Goal: Information Seeking & Learning: Learn about a topic

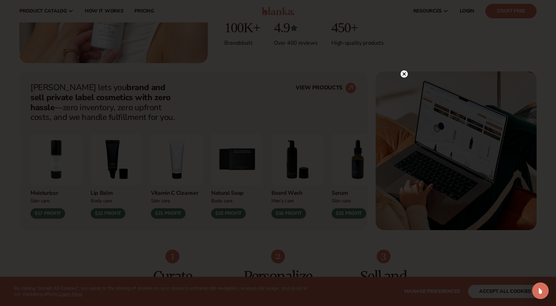
scroll to position [213, 0]
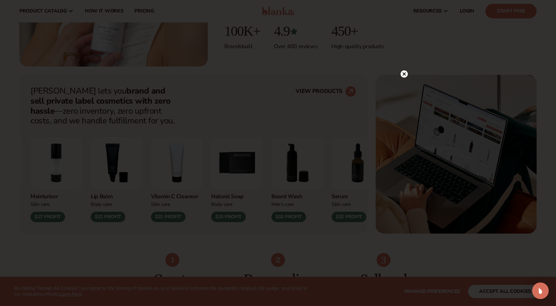
click at [404, 73] on icon at bounding box center [404, 73] width 3 height 3
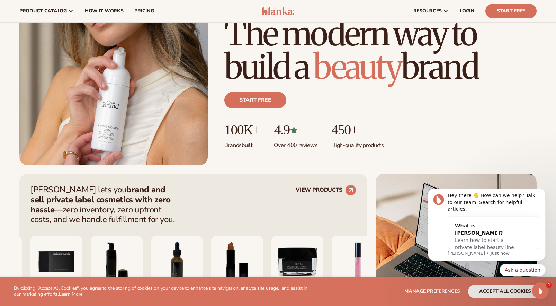
scroll to position [0, 0]
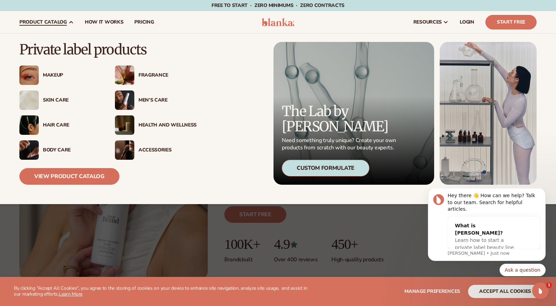
click at [56, 73] on div "Makeup" at bounding box center [72, 75] width 58 height 6
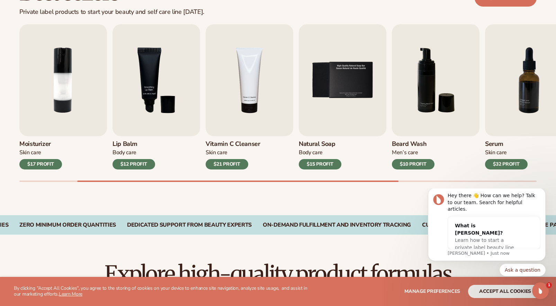
scroll to position [235, 0]
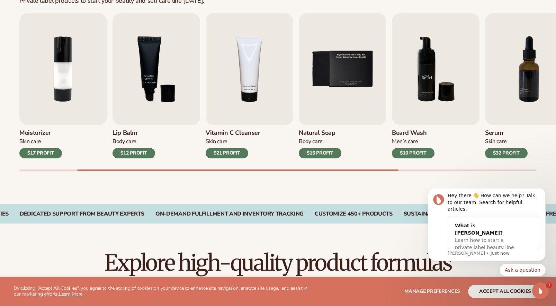
click at [423, 74] on img "6 / 9" at bounding box center [436, 69] width 88 height 112
click at [539, 290] on icon "Open Intercom Messenger" at bounding box center [539, 289] width 11 height 11
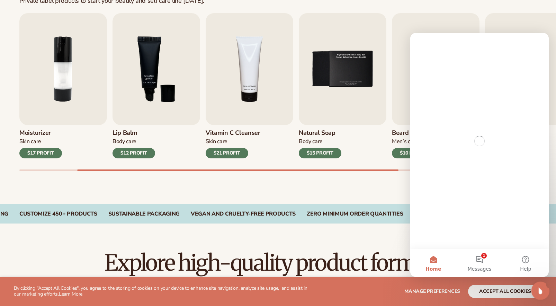
scroll to position [0, 0]
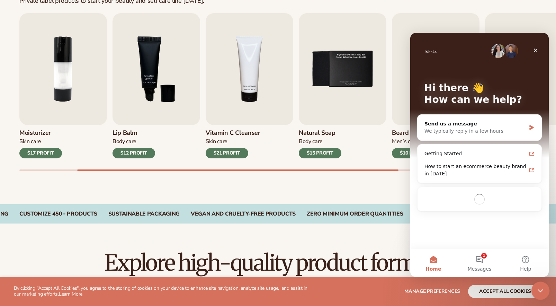
click at [539, 290] on icon "Close Intercom Messenger" at bounding box center [539, 289] width 5 height 3
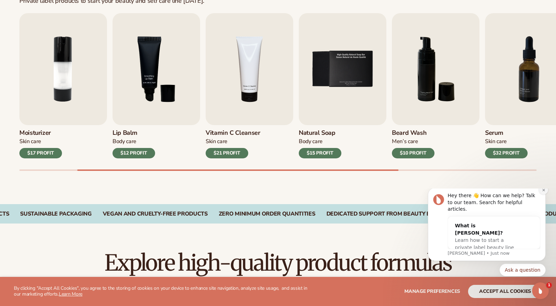
click at [542, 192] on icon "Dismiss notification" at bounding box center [544, 190] width 4 height 4
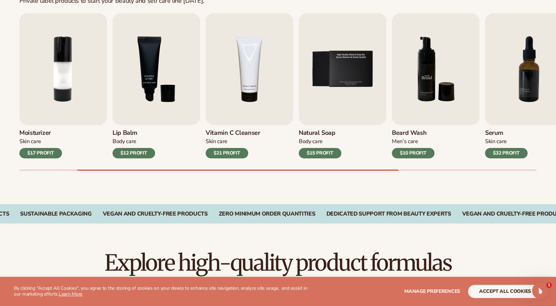
click at [442, 79] on img "6 / 9" at bounding box center [436, 69] width 88 height 112
click at [411, 133] on h3 "Beard Wash" at bounding box center [413, 133] width 43 height 8
click at [246, 131] on h3 "Vitamin C Cleanser" at bounding box center [233, 133] width 55 height 8
click at [246, 57] on img "4 / 9" at bounding box center [250, 69] width 88 height 112
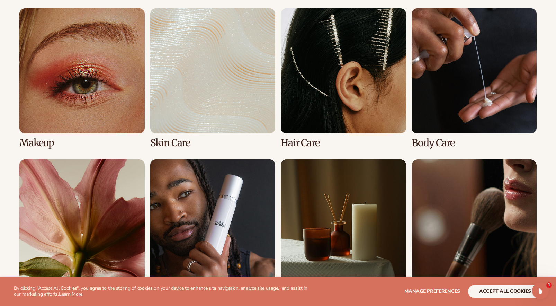
scroll to position [516, 0]
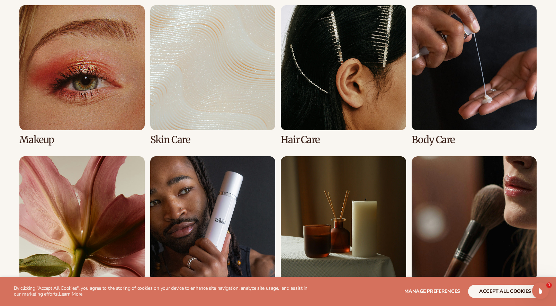
click at [195, 109] on link "2 / 8" at bounding box center [212, 75] width 125 height 140
click at [202, 100] on link "2 / 8" at bounding box center [212, 75] width 125 height 140
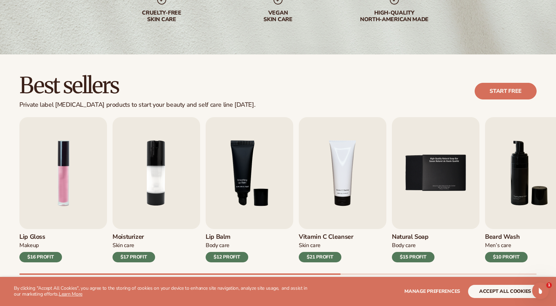
scroll to position [160, 0]
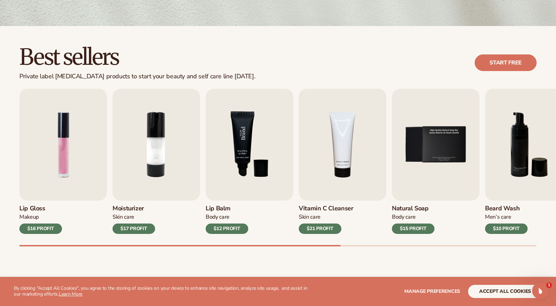
click at [234, 170] on img "3 / 9" at bounding box center [250, 145] width 88 height 112
click at [240, 159] on img "3 / 9" at bounding box center [250, 145] width 88 height 112
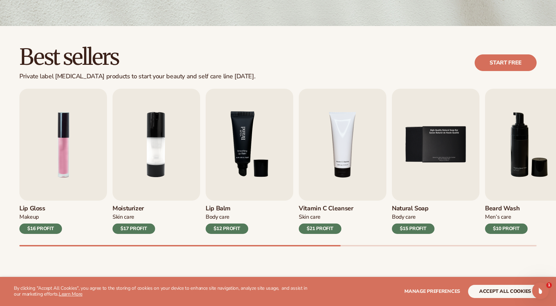
click at [240, 159] on img "3 / 9" at bounding box center [250, 145] width 88 height 112
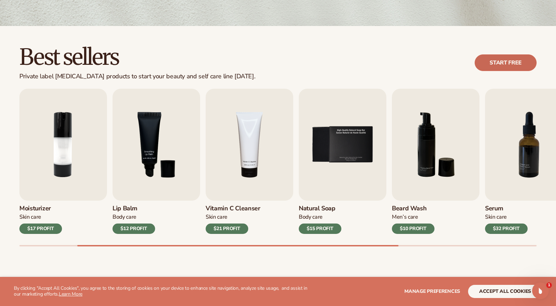
click at [495, 66] on link "Start free" at bounding box center [506, 62] width 62 height 17
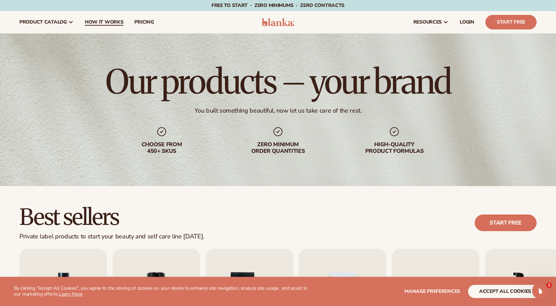
click at [110, 19] on span "How It Works" at bounding box center [104, 22] width 39 height 6
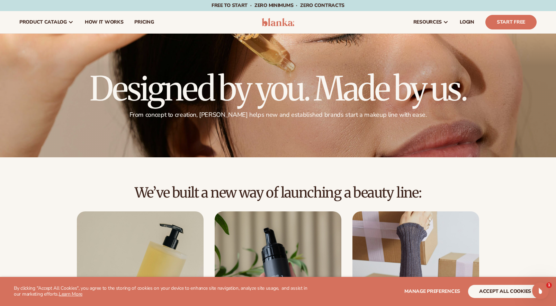
click at [289, 23] on img at bounding box center [278, 22] width 33 height 8
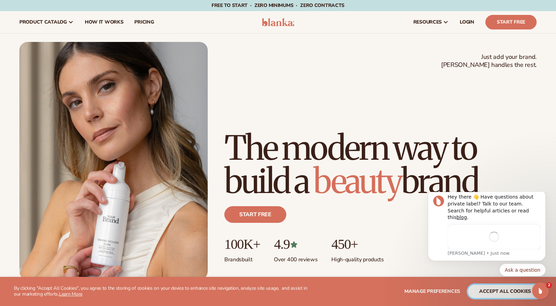
click at [483, 292] on button "accept all cookies" at bounding box center [505, 291] width 74 height 13
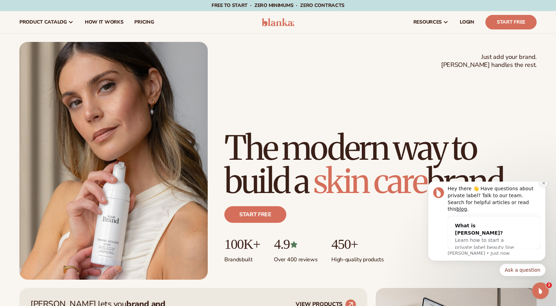
click at [541, 187] on button "Dismiss notification" at bounding box center [543, 182] width 9 height 9
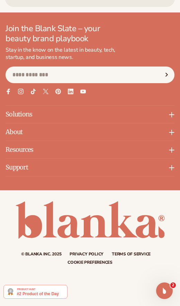
scroll to position [3206, 0]
click at [171, 115] on icon at bounding box center [172, 115] width 6 height 6
click at [173, 114] on icon at bounding box center [172, 115] width 6 height 6
click at [167, 114] on p "Solutions" at bounding box center [90, 114] width 169 height 17
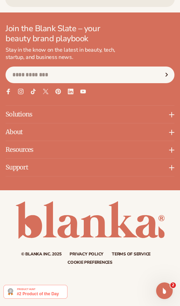
click at [170, 115] on icon at bounding box center [171, 115] width 5 height 0
click at [67, 107] on p "Solutions" at bounding box center [90, 114] width 169 height 17
click at [17, 113] on p "Solutions" at bounding box center [90, 114] width 169 height 17
click at [17, 134] on p "About" at bounding box center [90, 131] width 169 height 17
click at [172, 129] on icon at bounding box center [172, 132] width 6 height 6
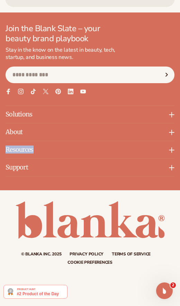
click at [172, 129] on icon at bounding box center [172, 132] width 6 height 6
click at [172, 132] on icon at bounding box center [171, 132] width 5 height 0
click at [170, 149] on icon at bounding box center [172, 150] width 6 height 6
click at [170, 148] on icon at bounding box center [172, 150] width 6 height 6
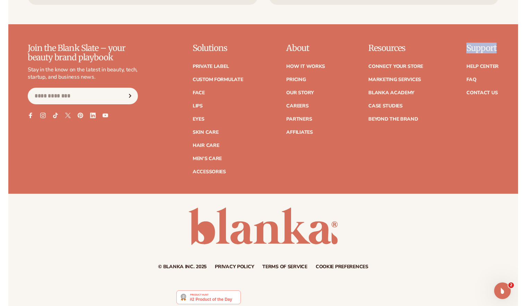
scroll to position [2826, 0]
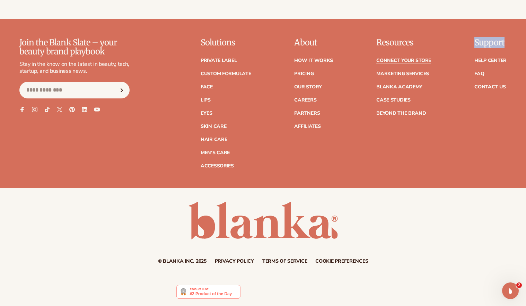
click at [401, 59] on link "Connect your store" at bounding box center [403, 60] width 55 height 5
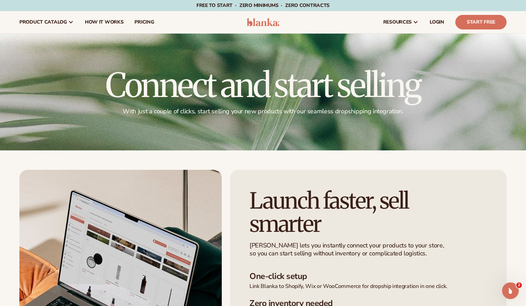
click at [265, 26] on header "Cart product catalog The Lab by [PERSON_NAME]" at bounding box center [263, 22] width 526 height 22
click at [265, 22] on img at bounding box center [263, 22] width 33 height 8
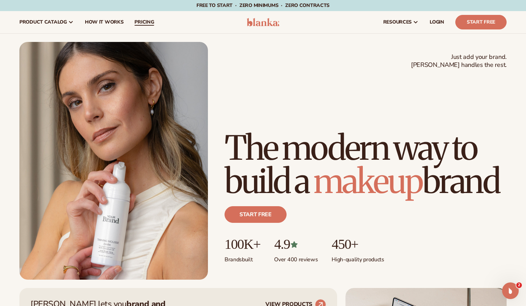
click at [146, 20] on span "pricing" at bounding box center [143, 22] width 19 height 6
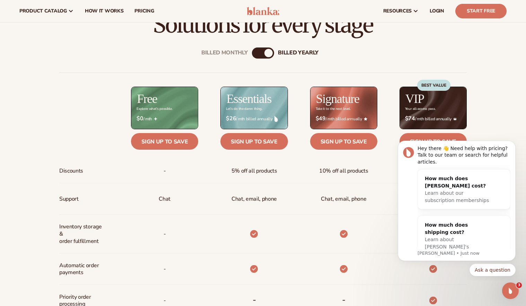
scroll to position [212, 0]
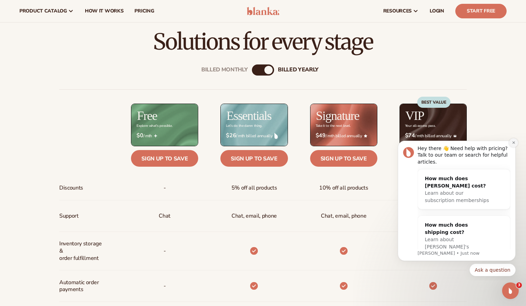
click at [511, 144] on icon "Dismiss notification" at bounding box center [513, 143] width 4 height 4
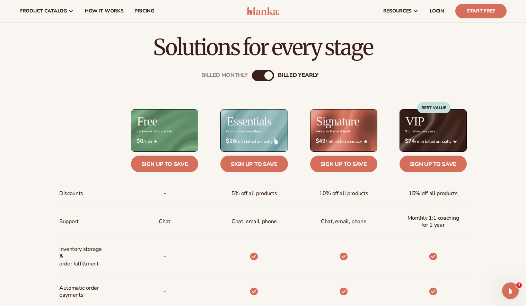
scroll to position [0, 0]
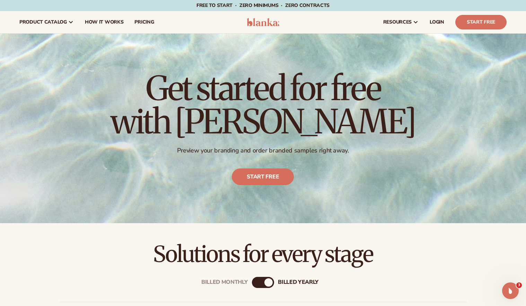
click at [260, 19] on img at bounding box center [263, 22] width 33 height 8
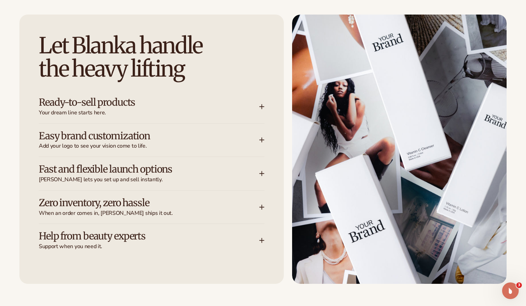
scroll to position [868, 0]
click at [259, 207] on icon at bounding box center [262, 207] width 6 height 6
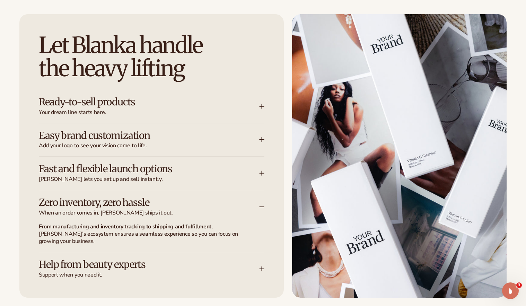
click at [259, 207] on icon at bounding box center [262, 207] width 6 height 6
